Goal: Find contact information: Find contact information

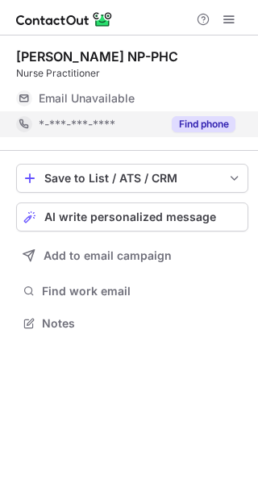
scroll to position [7, 8]
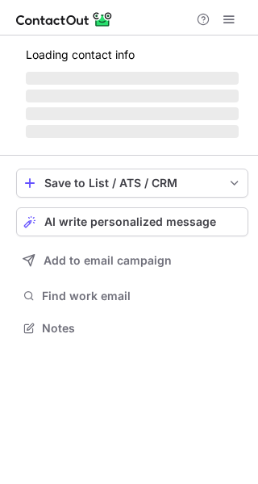
scroll to position [326, 258]
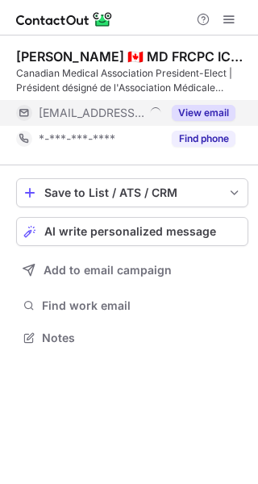
click at [210, 107] on button "View email" at bounding box center [204, 113] width 64 height 16
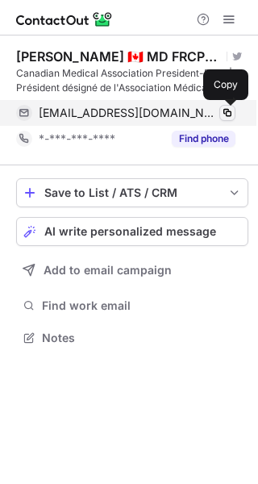
click at [221, 112] on span at bounding box center [227, 113] width 13 height 13
